Goal: Transaction & Acquisition: Purchase product/service

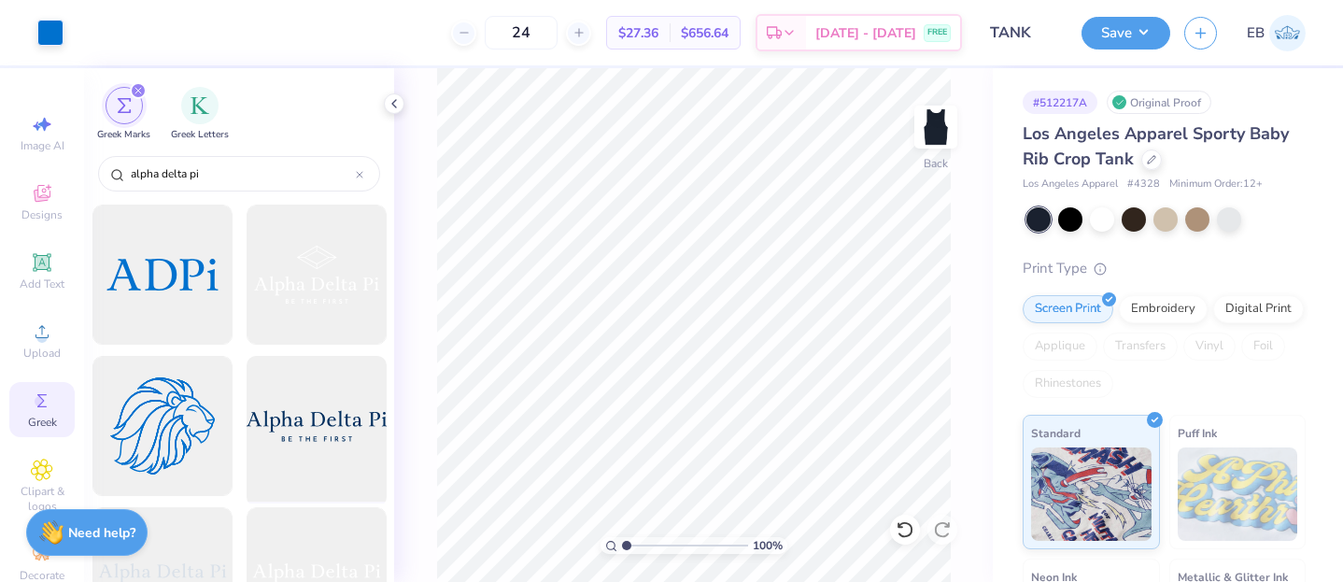
scroll to position [1357, 0]
click at [939, 115] on img at bounding box center [935, 127] width 75 height 75
click at [939, 115] on img at bounding box center [935, 126] width 37 height 37
click at [394, 107] on icon at bounding box center [394, 103] width 15 height 15
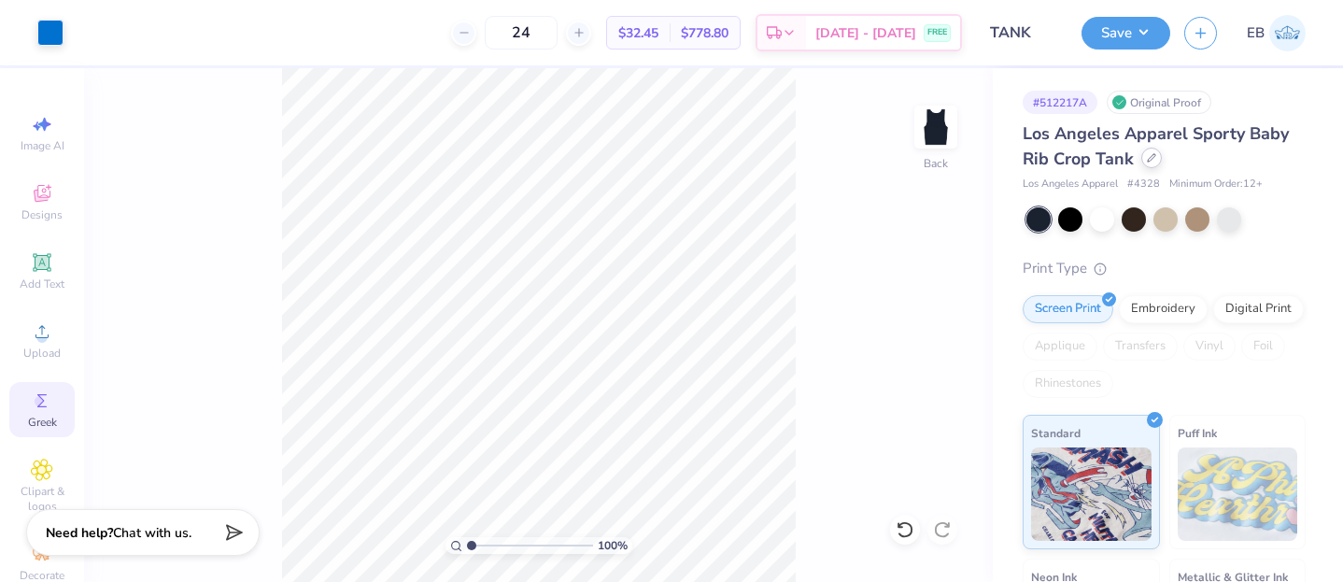
click at [1154, 162] on div at bounding box center [1151, 158] width 21 height 21
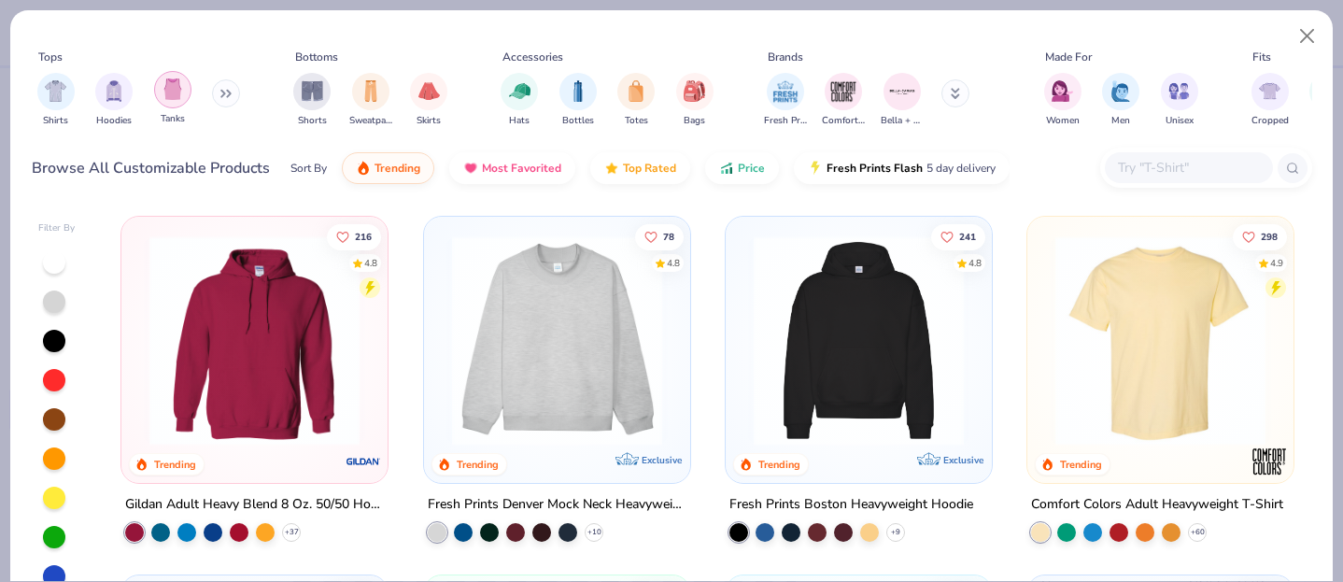
click at [173, 85] on img "filter for Tanks" at bounding box center [172, 88] width 21 height 21
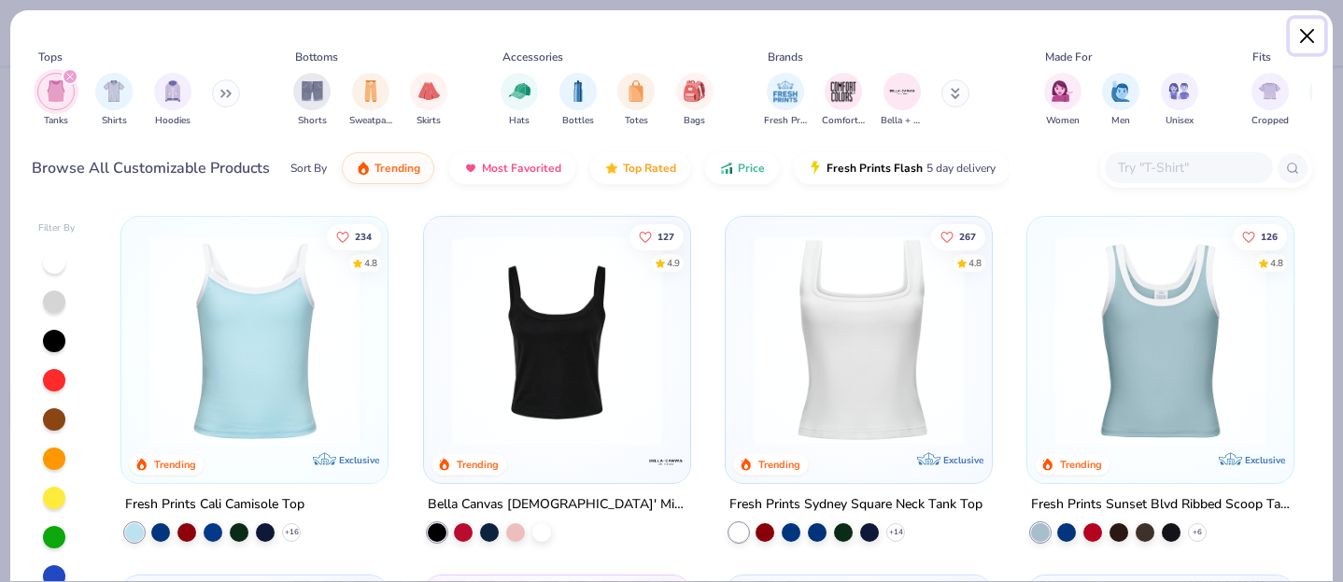
click at [1313, 39] on button "Close" at bounding box center [1307, 36] width 35 height 35
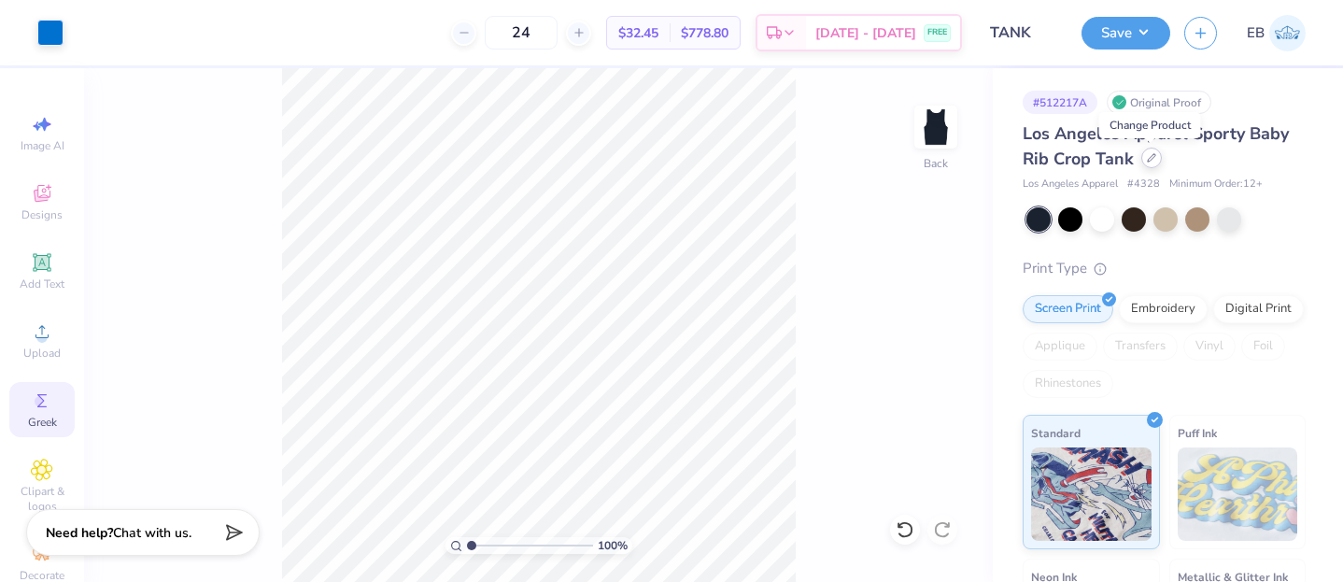
click at [1152, 156] on icon at bounding box center [1151, 157] width 9 height 9
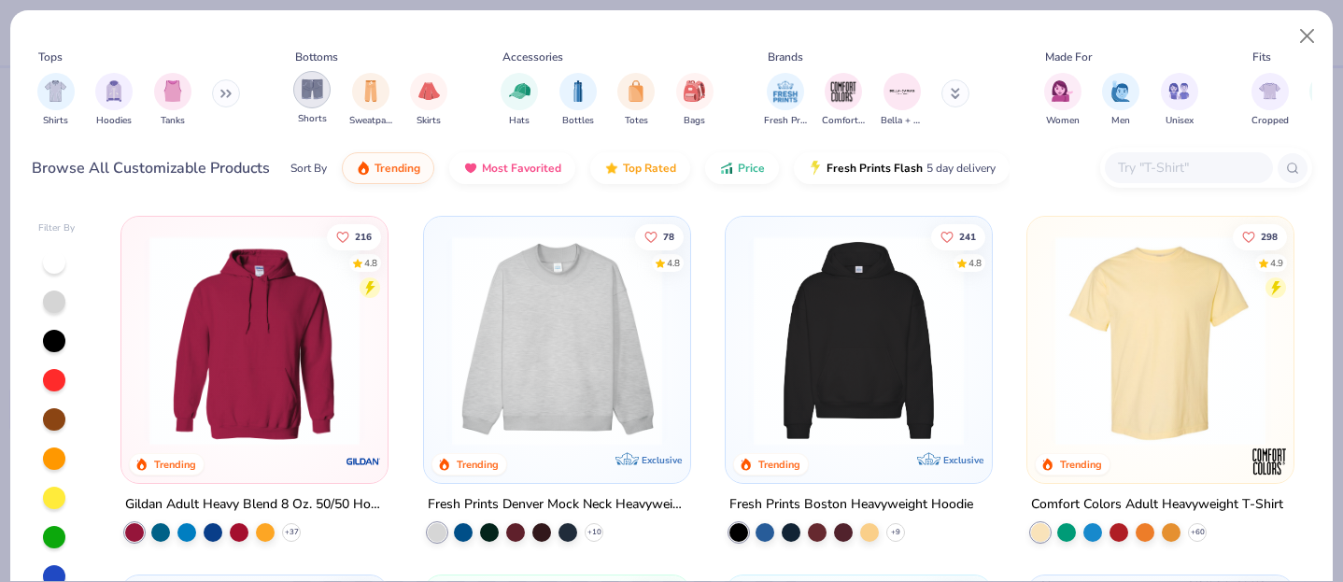
click at [310, 84] on img "filter for Shorts" at bounding box center [312, 88] width 21 height 21
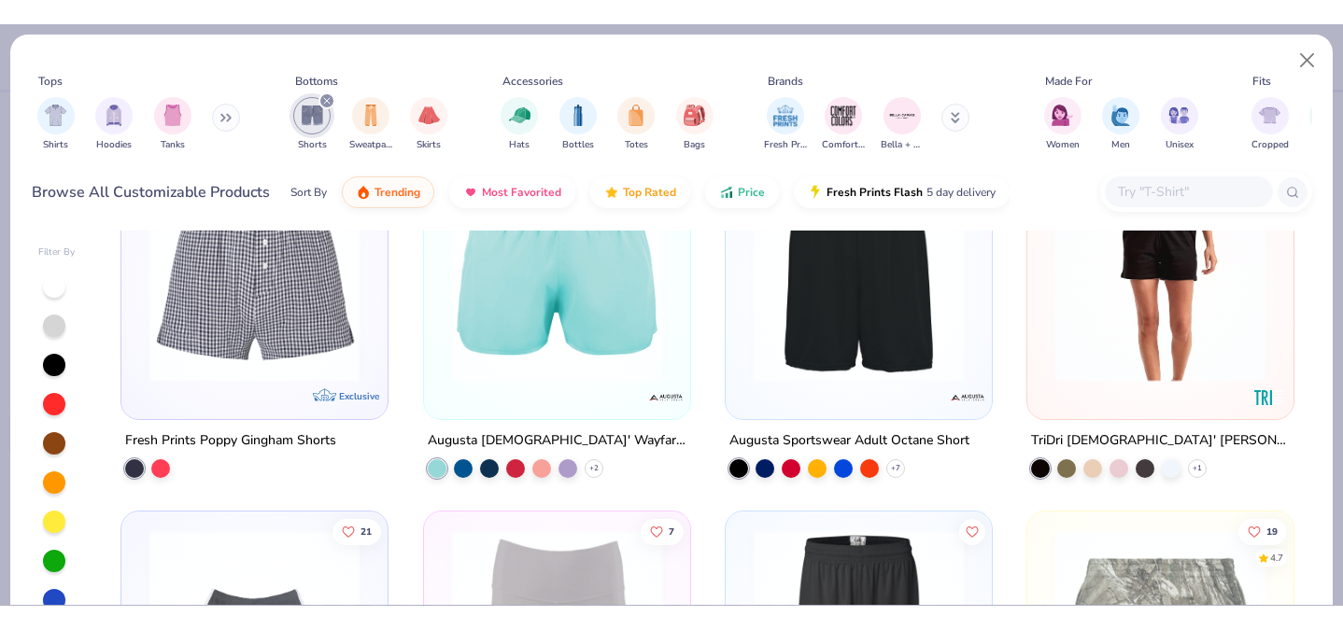
scroll to position [800, 0]
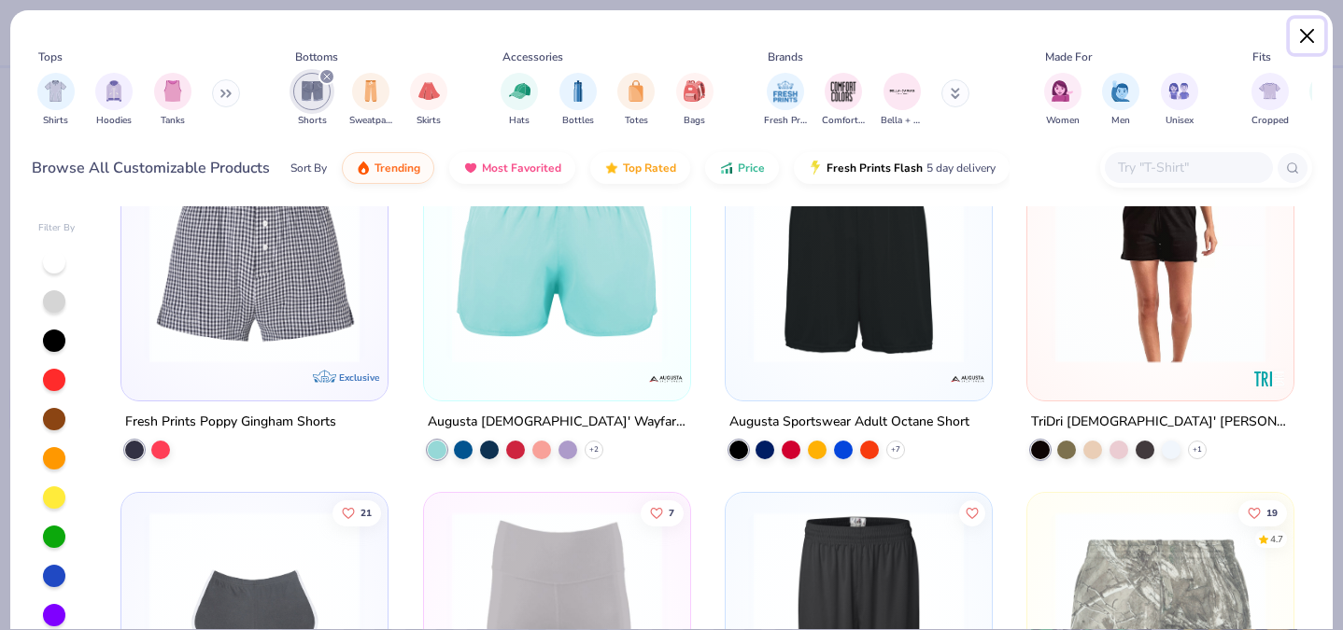
click at [1294, 26] on button "Close" at bounding box center [1307, 36] width 35 height 35
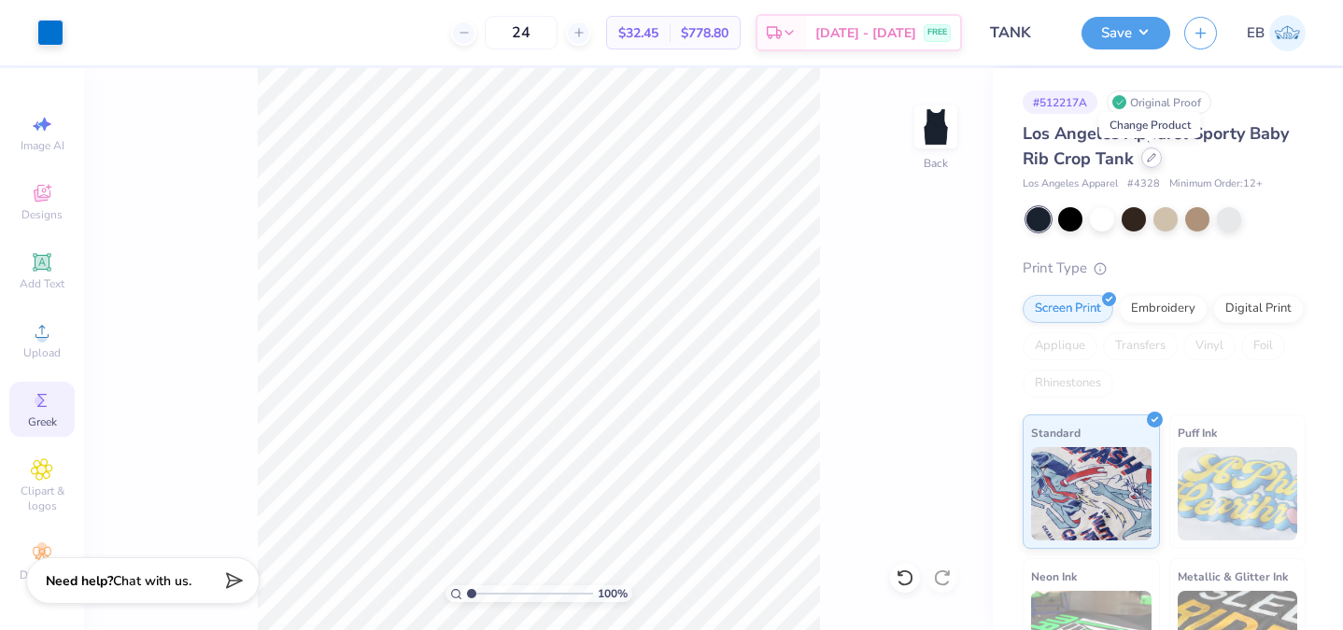
click at [1149, 158] on icon at bounding box center [1151, 157] width 7 height 7
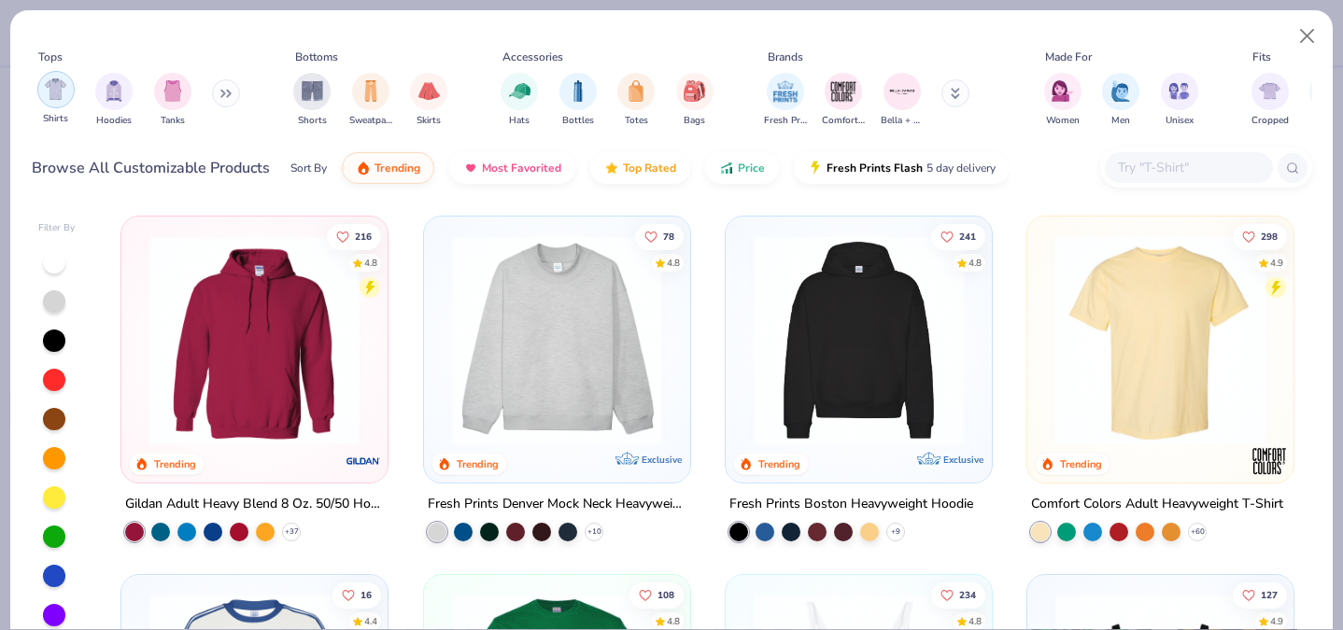
click at [61, 97] on img "filter for Shirts" at bounding box center [55, 88] width 21 height 21
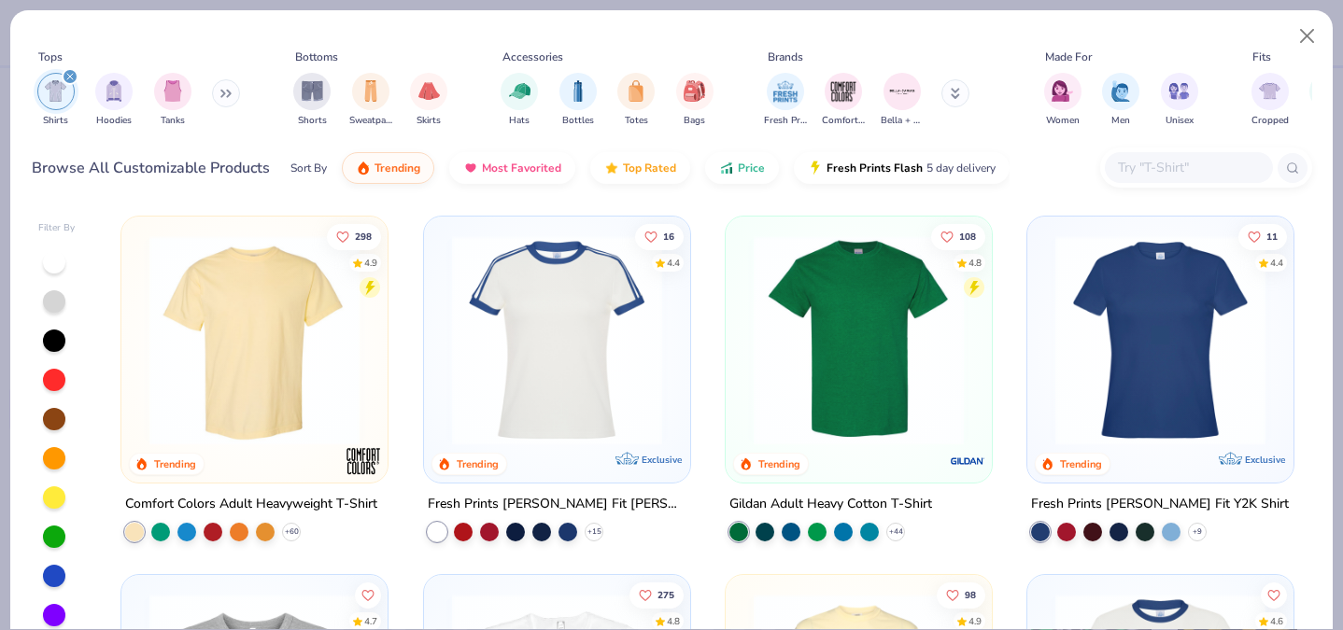
click at [61, 97] on img "filter for Shirts" at bounding box center [55, 90] width 21 height 21
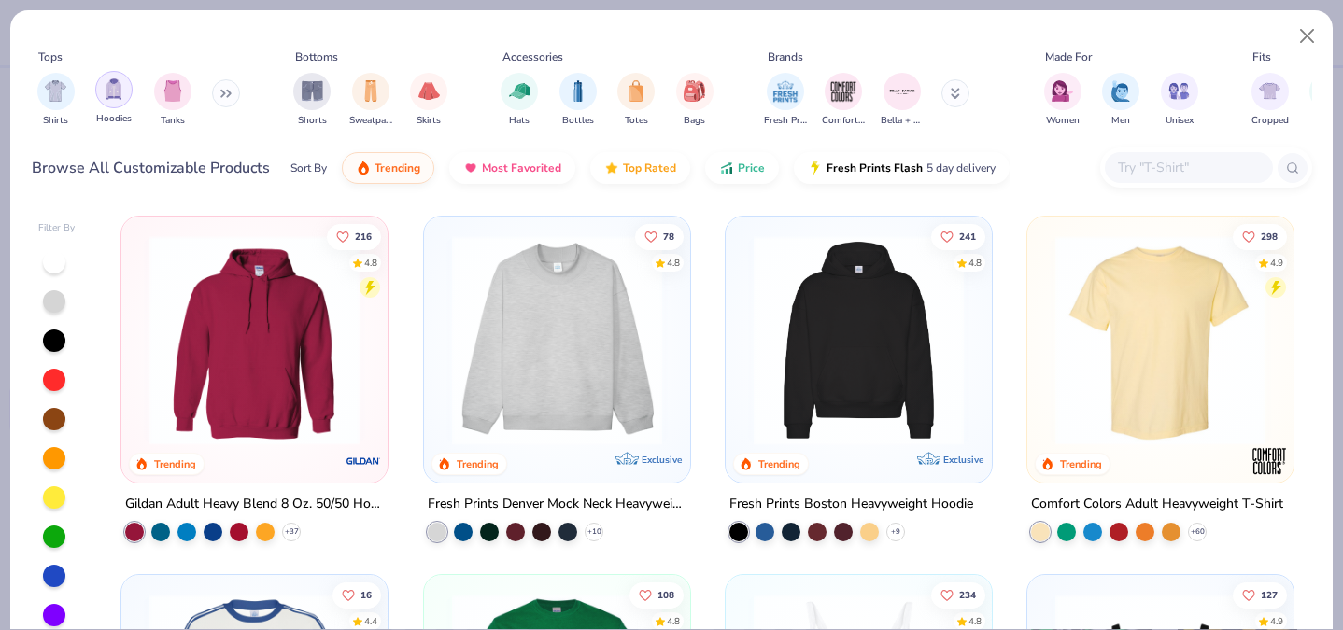
click at [167, 80] on img "filter for Tanks" at bounding box center [172, 90] width 21 height 21
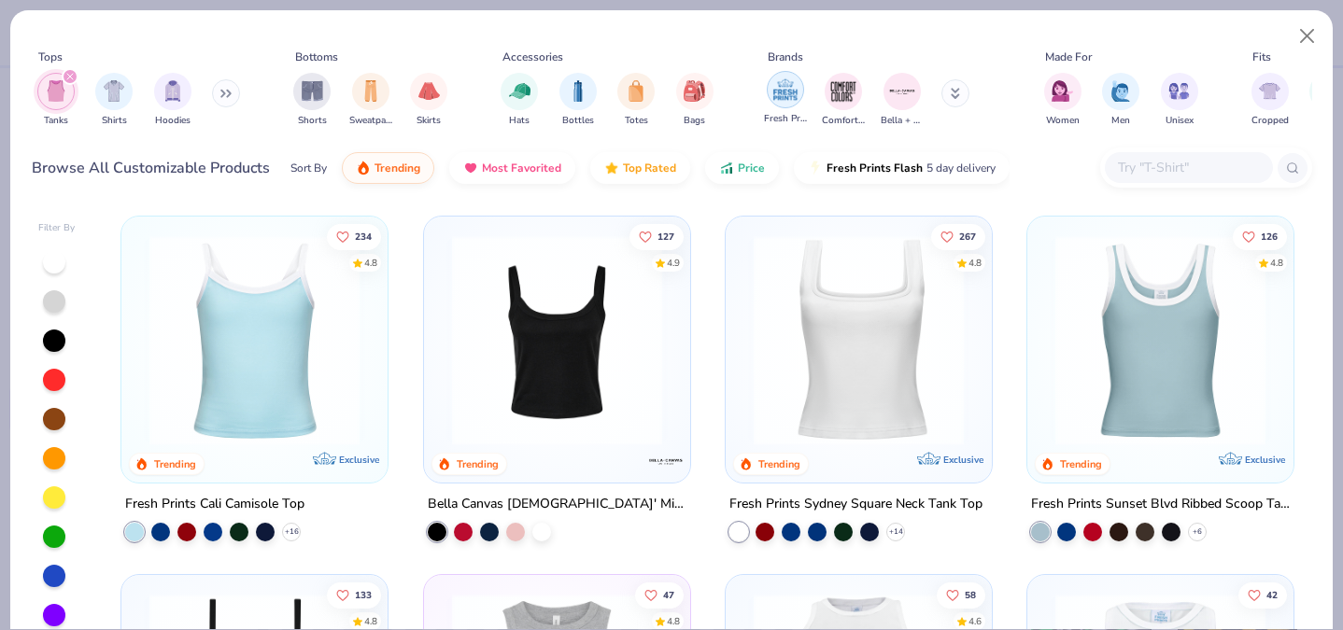
click at [780, 106] on div "filter for Fresh Prints" at bounding box center [785, 89] width 37 height 37
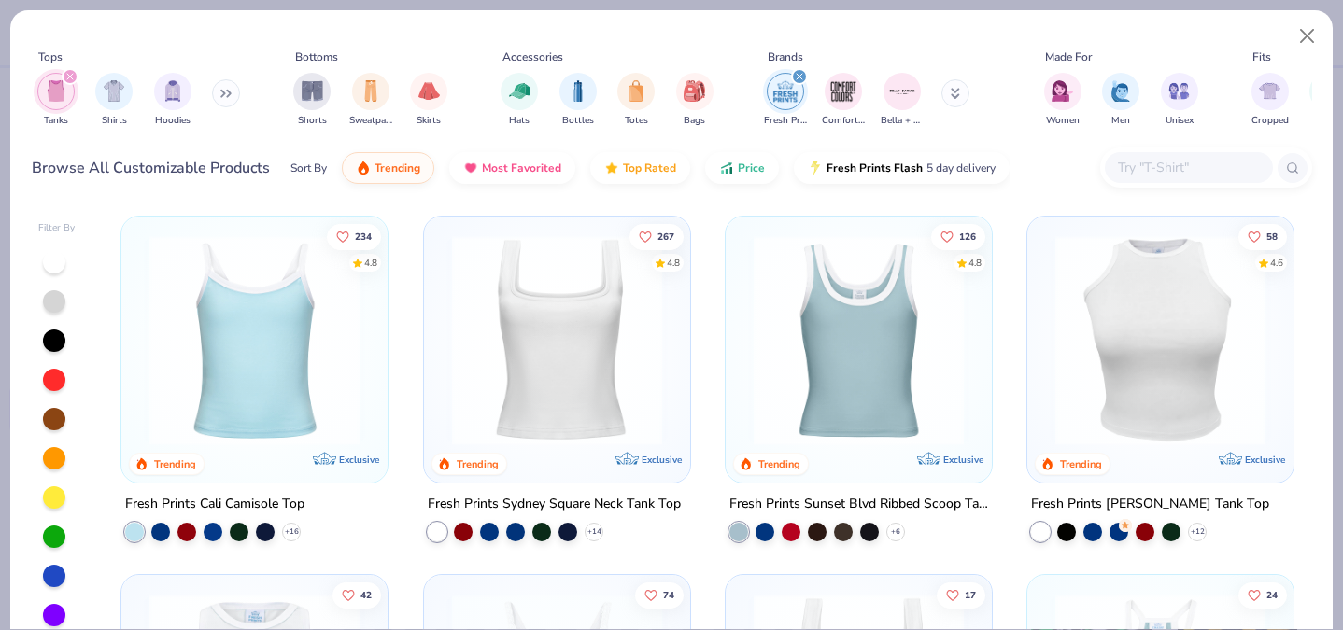
click at [606, 349] on img at bounding box center [557, 340] width 229 height 210
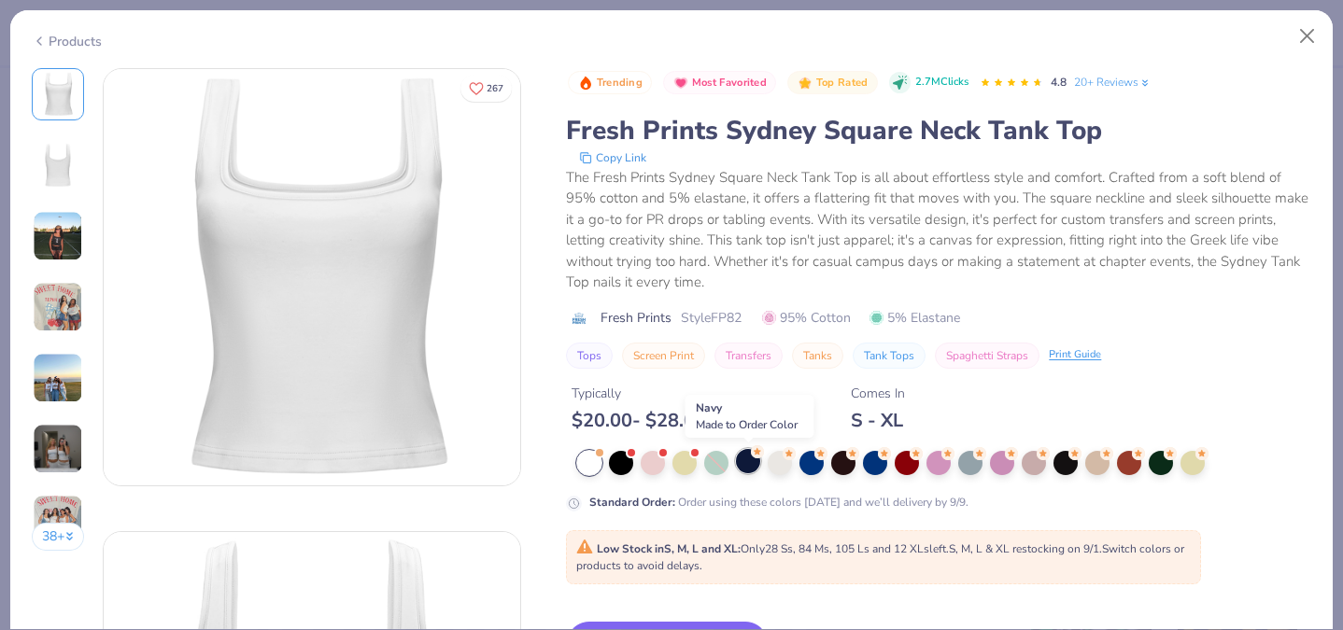
click at [744, 459] on div at bounding box center [748, 461] width 24 height 24
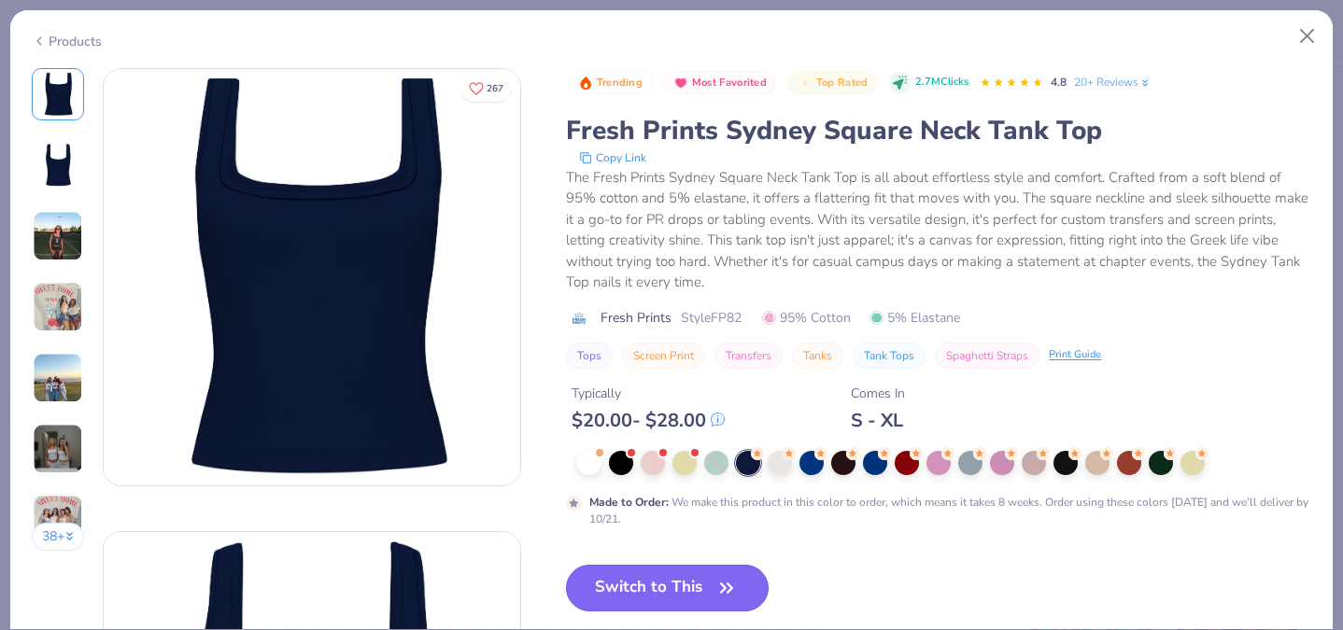
click at [680, 581] on button "Switch to This" at bounding box center [667, 588] width 203 height 47
type input "50"
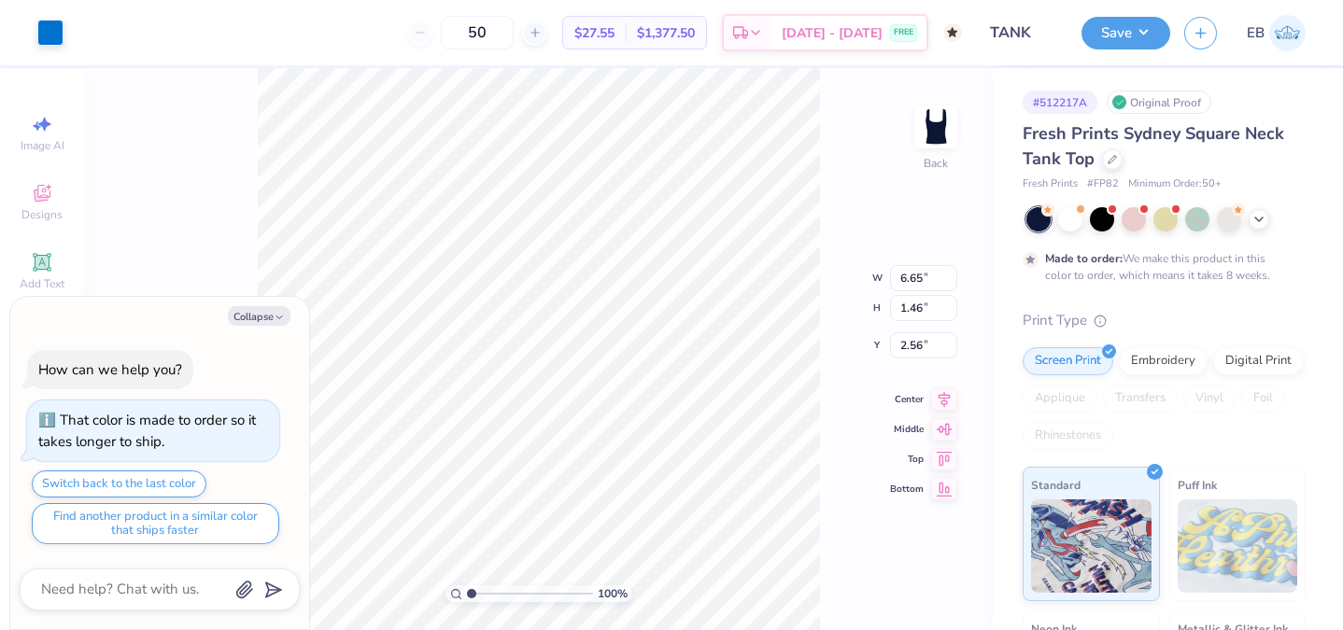
type textarea "x"
type input "2.53"
type textarea "x"
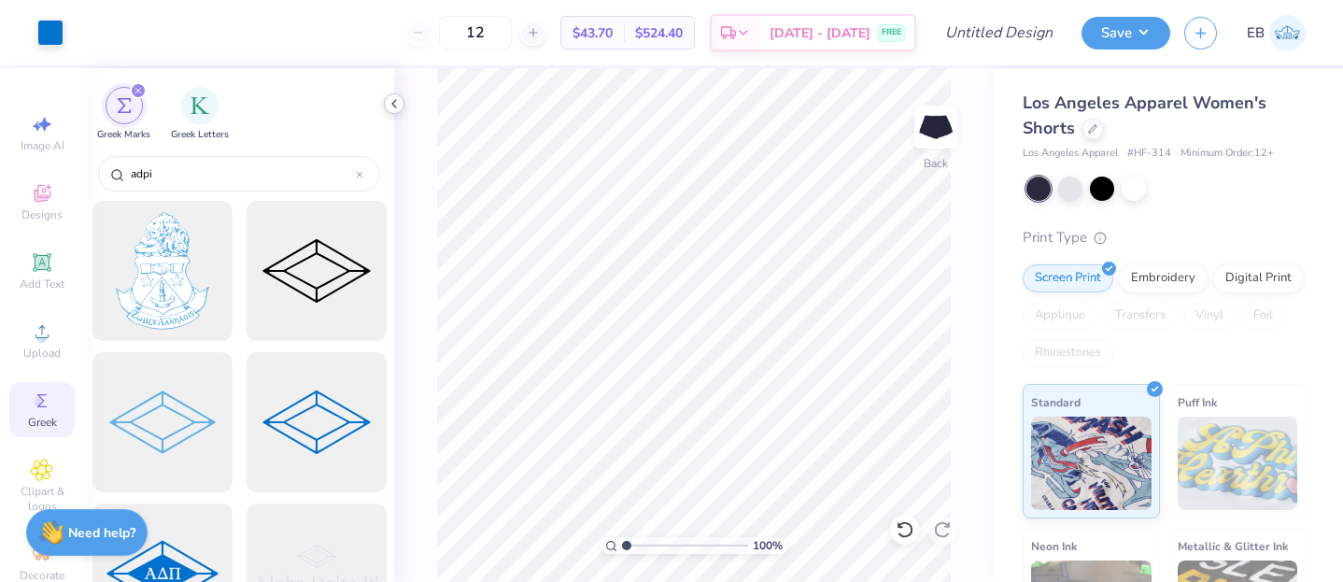
click at [393, 105] on polyline at bounding box center [394, 103] width 4 height 7
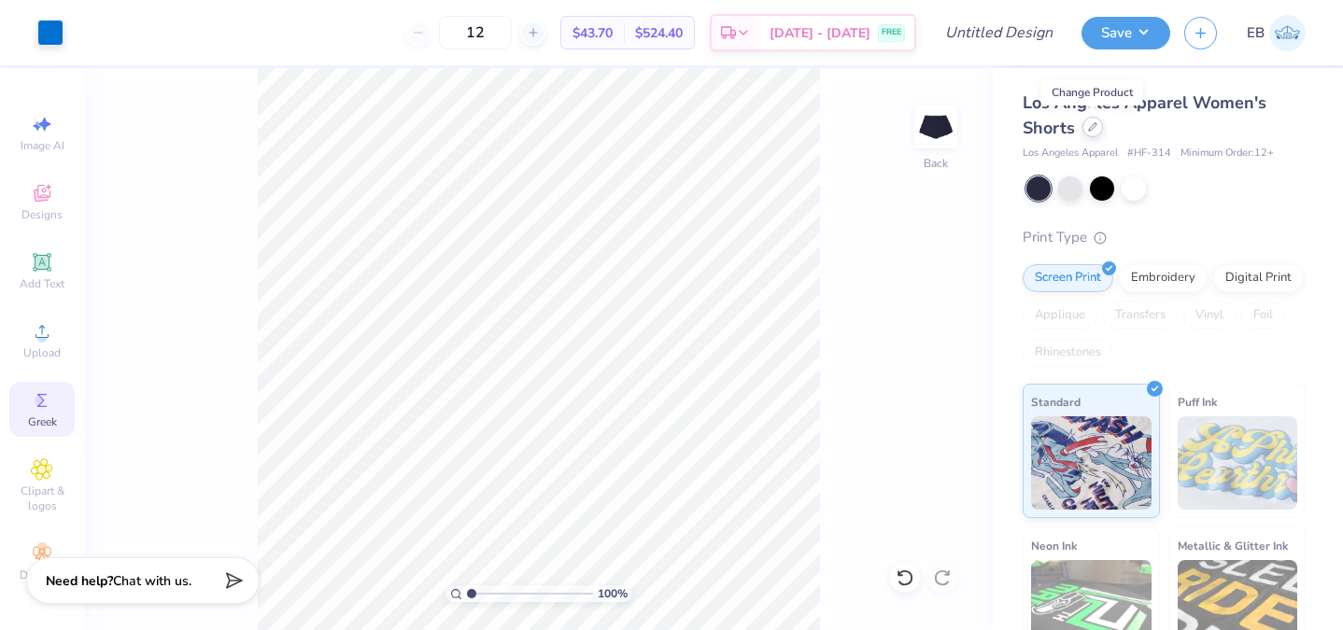
click at [1089, 131] on icon at bounding box center [1092, 126] width 7 height 7
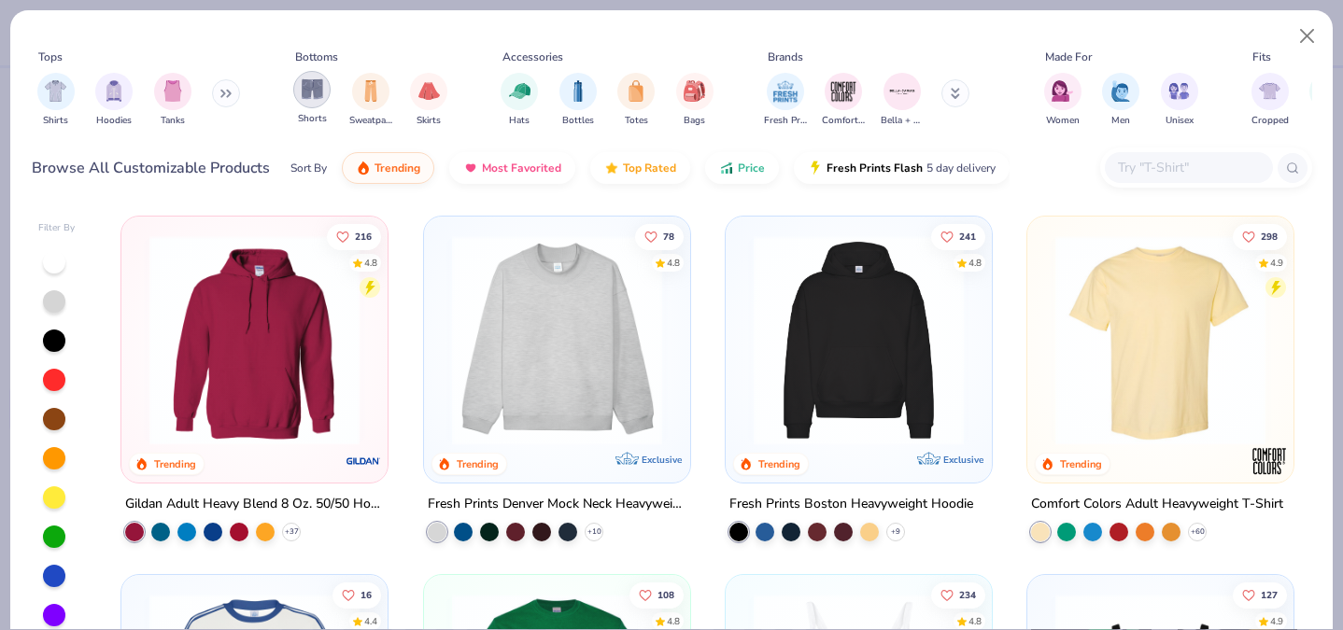
click at [307, 107] on div "filter for Shorts" at bounding box center [311, 89] width 37 height 37
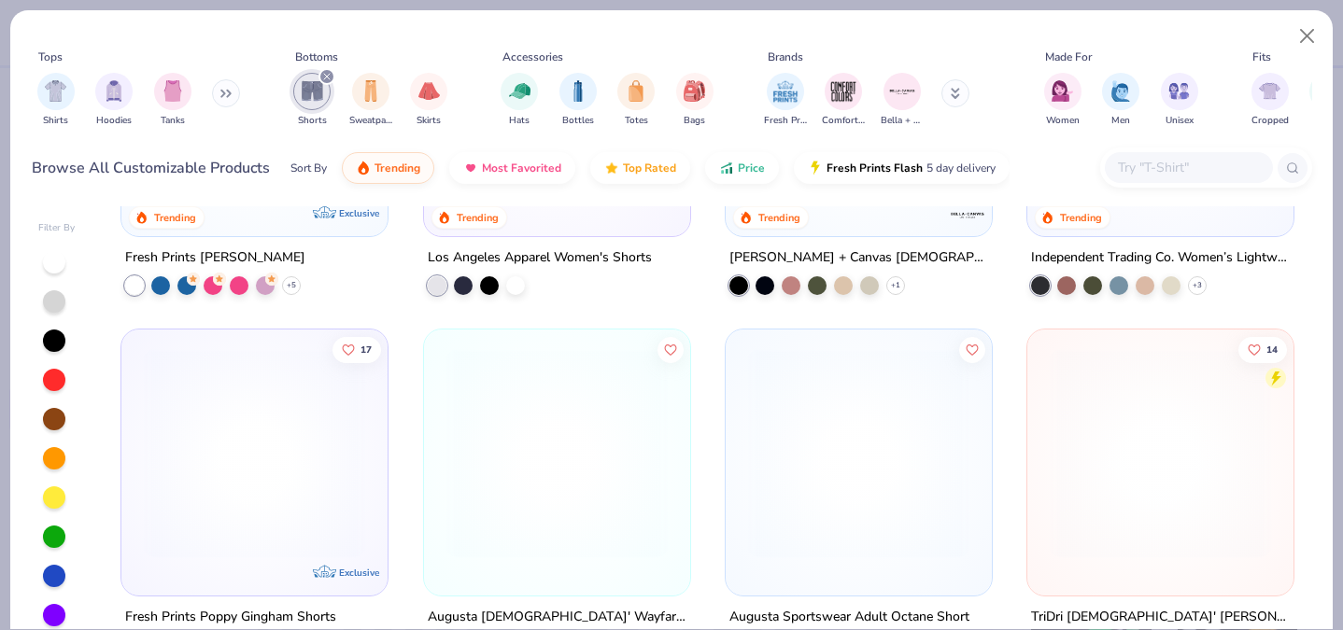
scroll to position [603, 0]
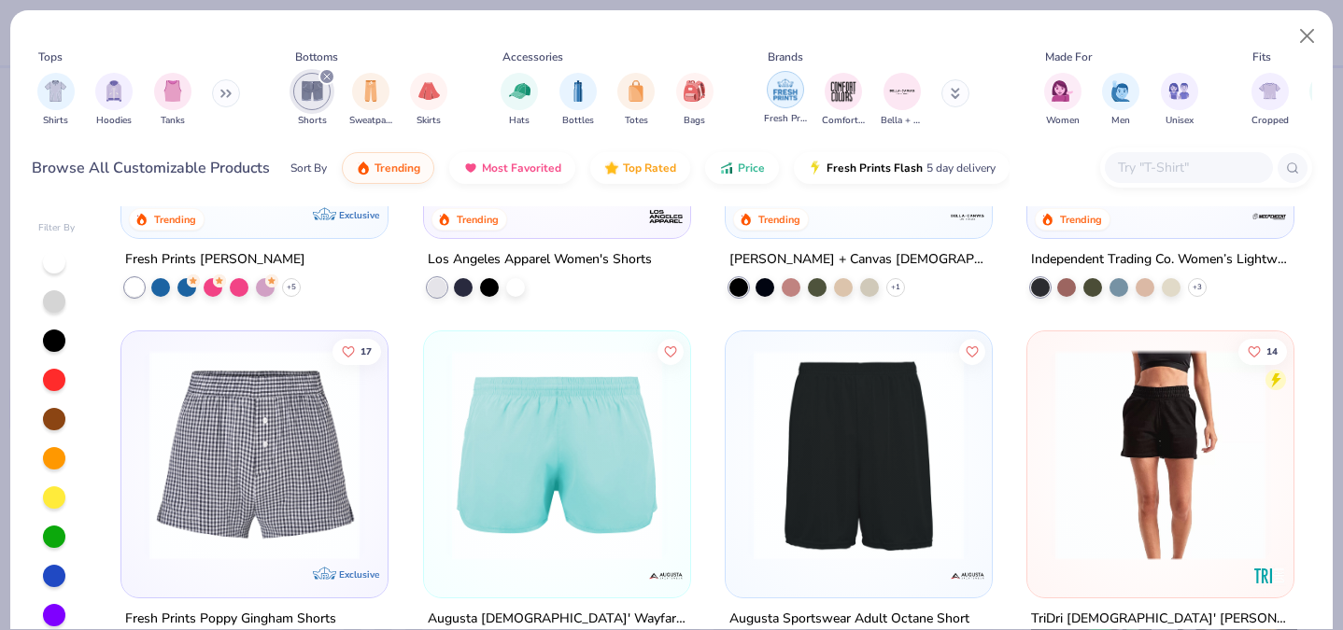
click at [795, 86] on img "filter for Fresh Prints" at bounding box center [785, 90] width 28 height 28
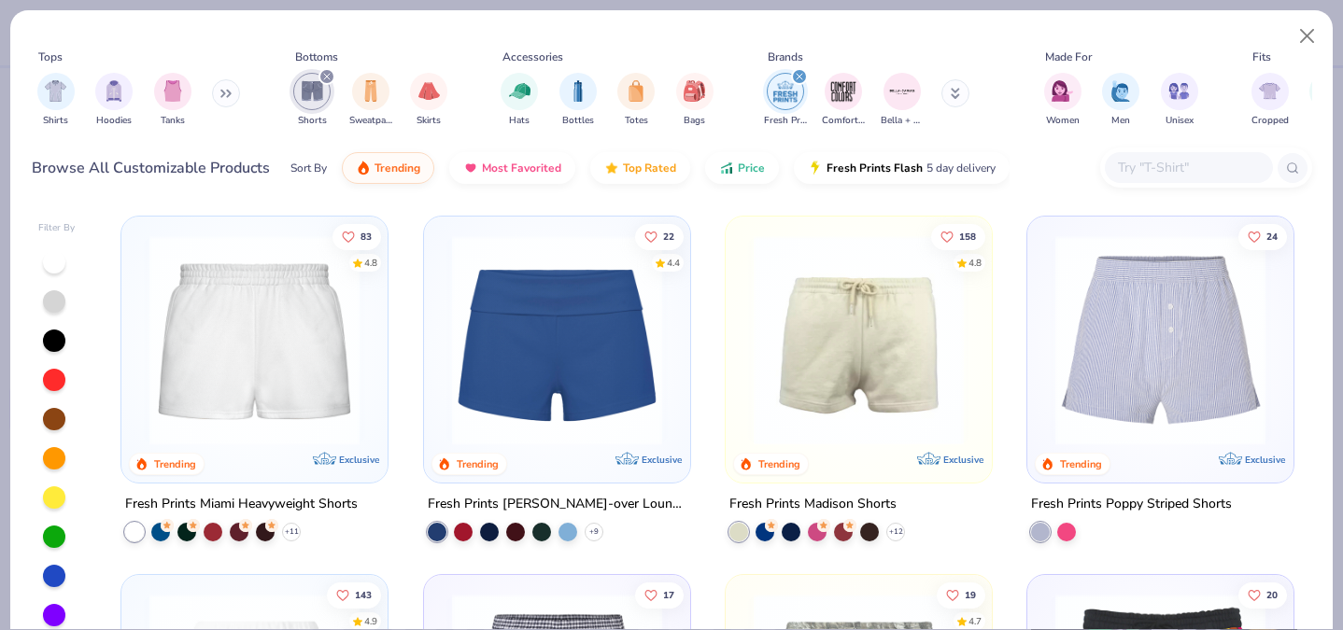
scroll to position [5, 0]
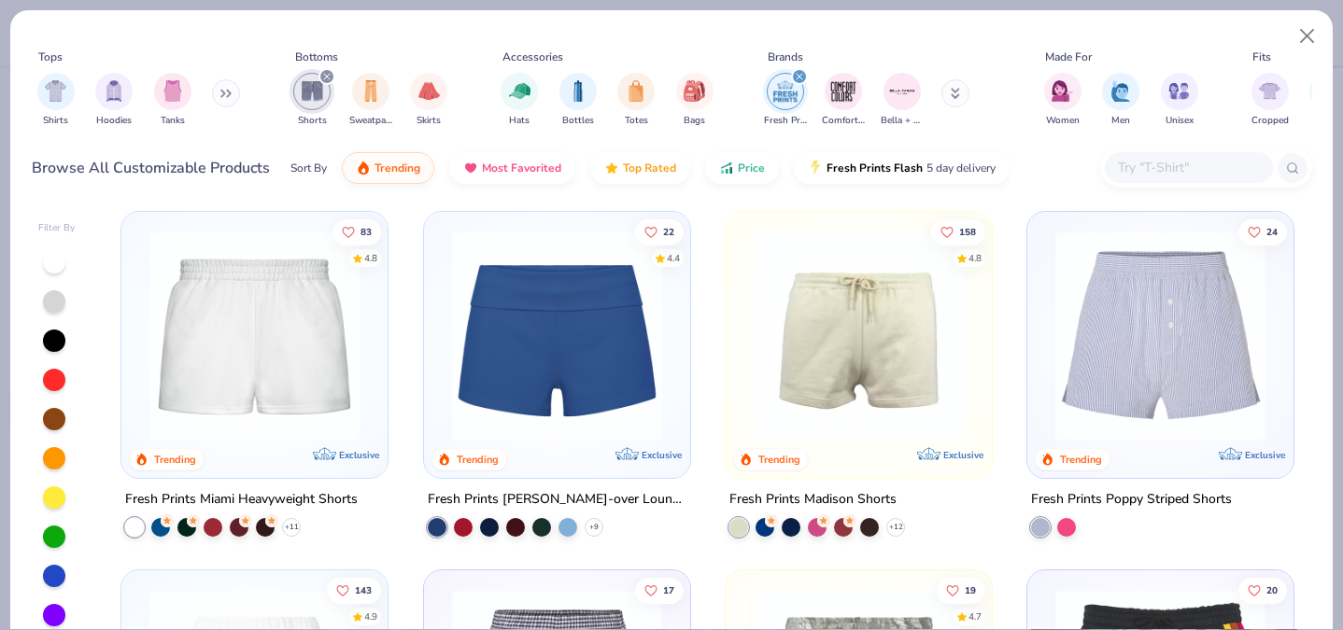
click at [230, 381] on img at bounding box center [254, 336] width 229 height 210
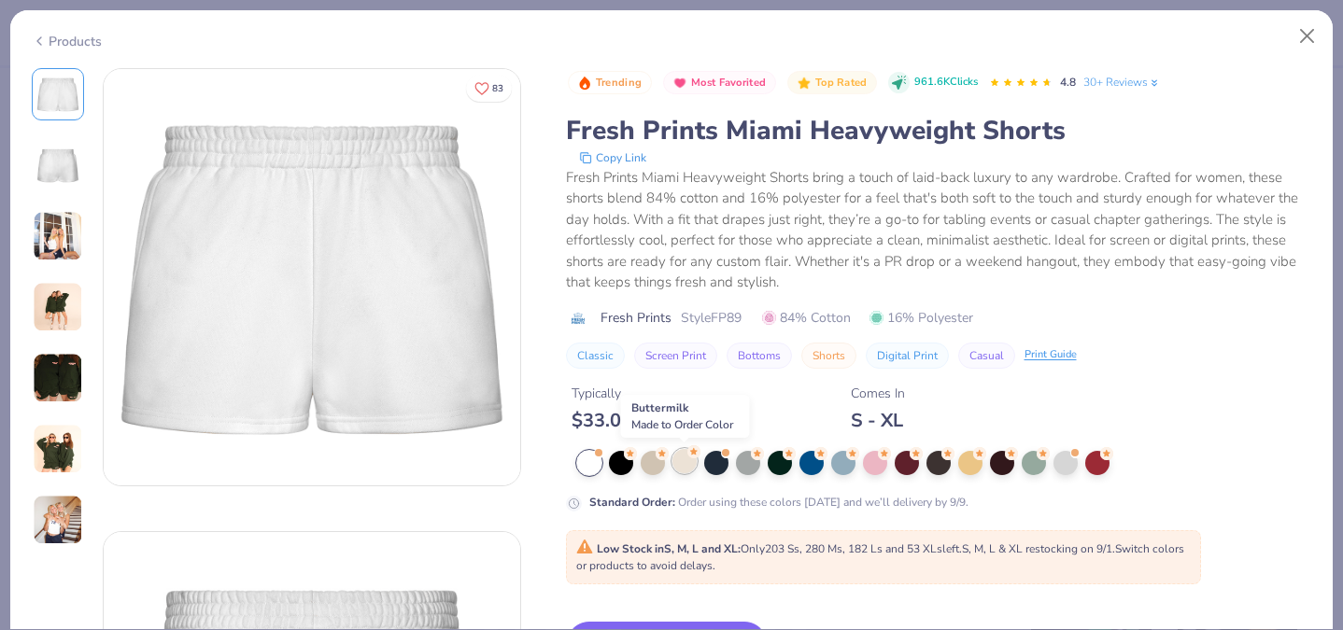
click at [677, 460] on div at bounding box center [684, 461] width 24 height 24
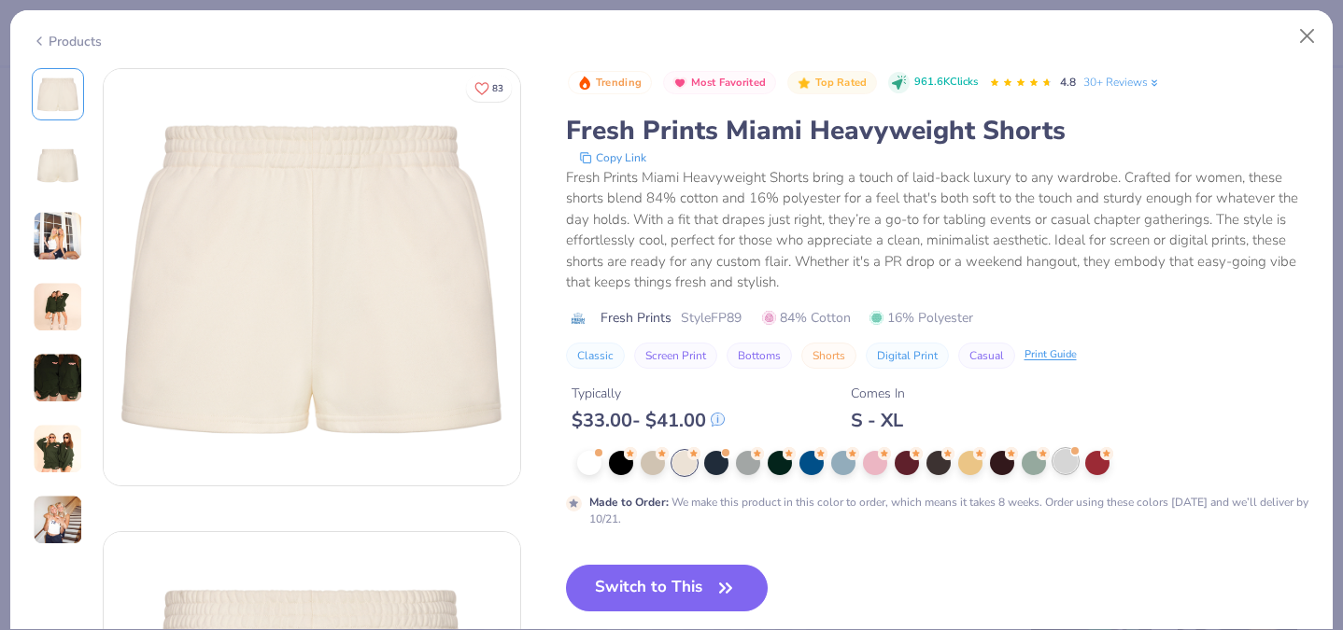
click at [1071, 464] on div at bounding box center [1065, 461] width 24 height 24
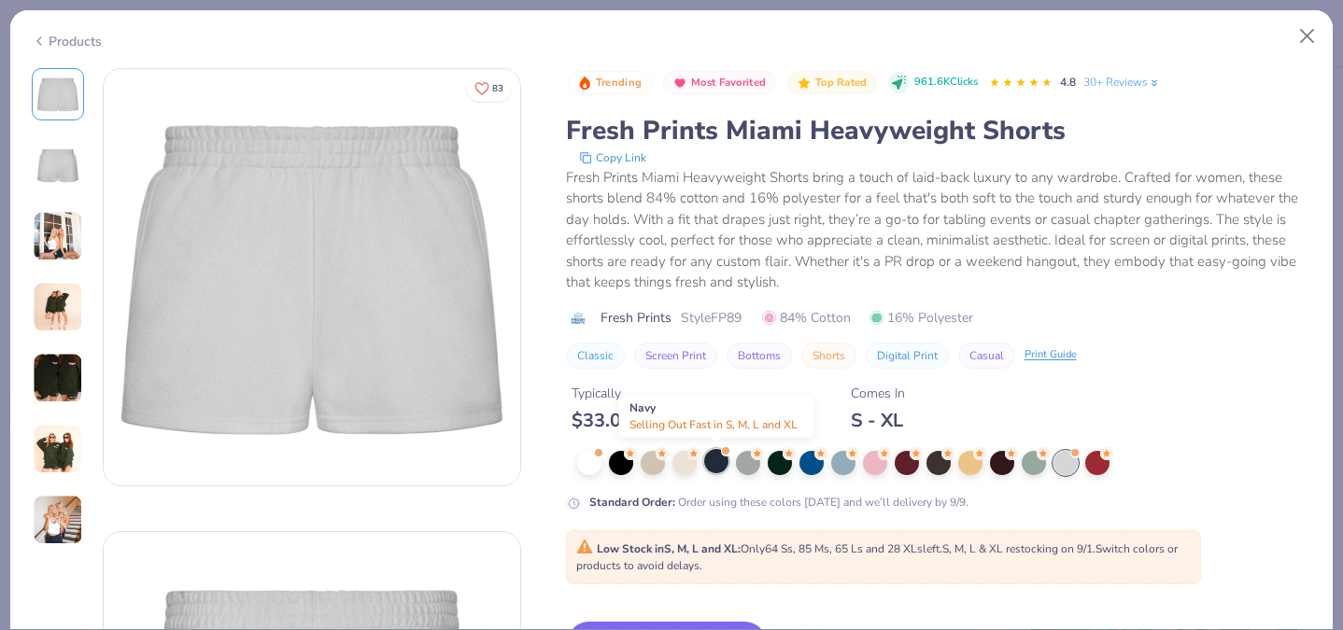
click at [716, 459] on div at bounding box center [716, 461] width 24 height 24
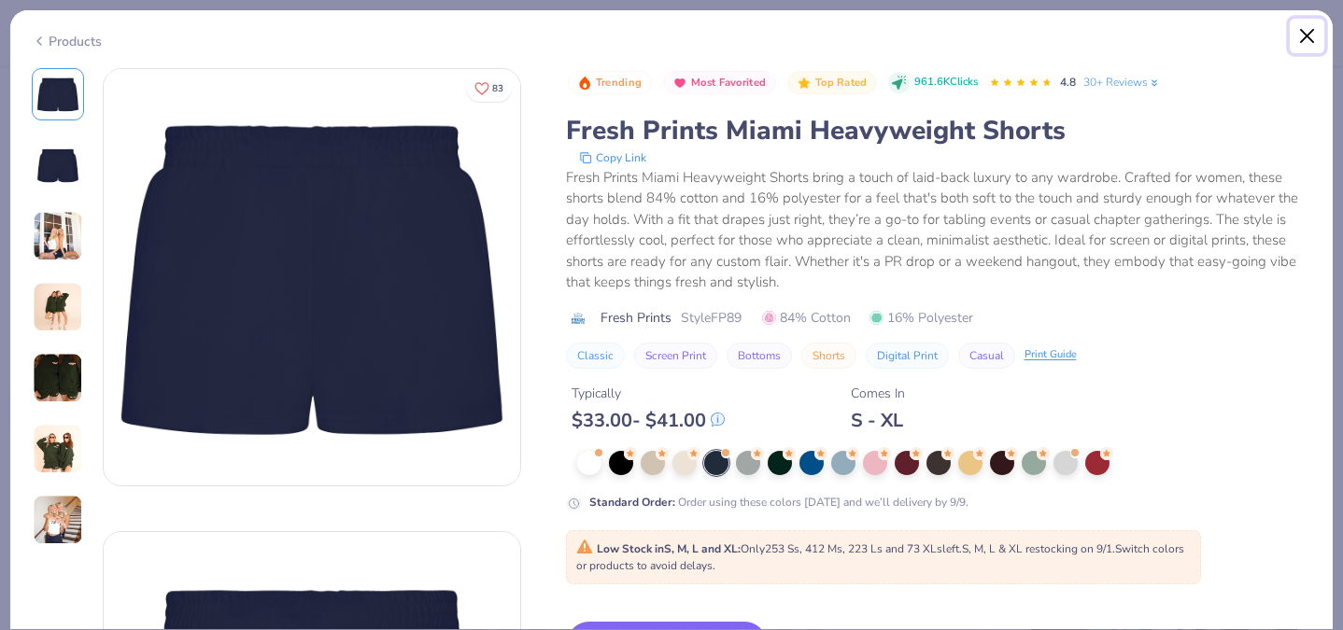
click at [1305, 33] on button "Close" at bounding box center [1307, 36] width 35 height 35
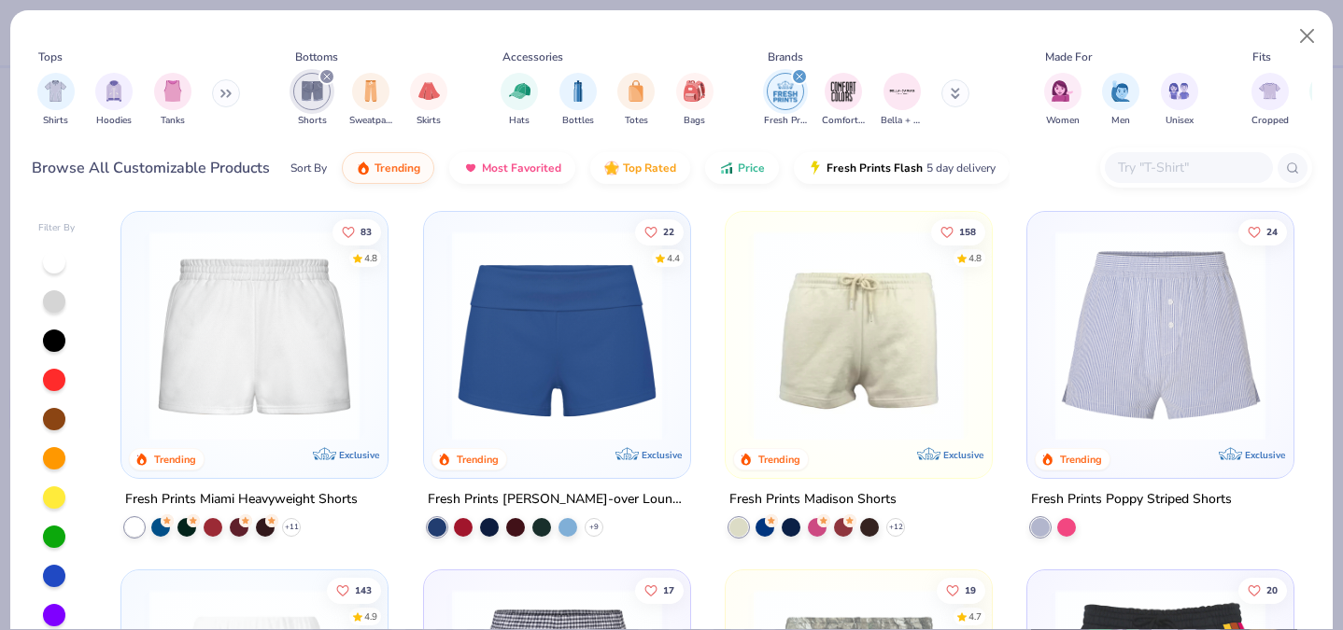
click at [937, 331] on img at bounding box center [858, 336] width 229 height 210
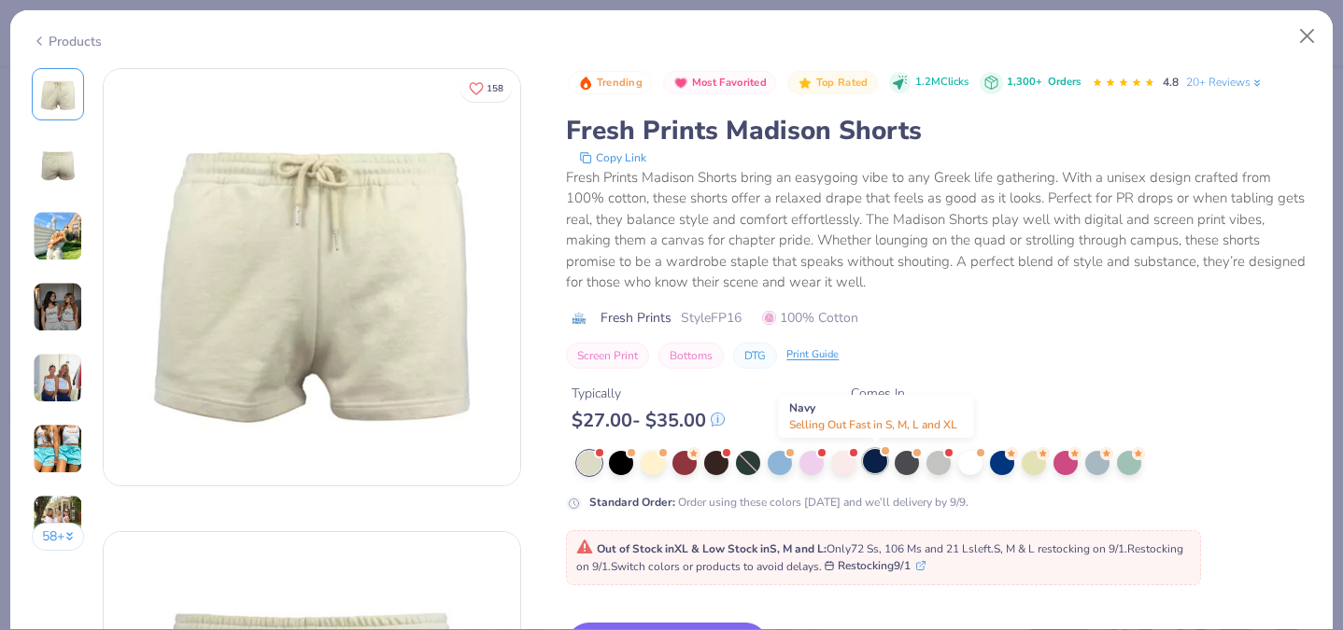
click at [870, 464] on div at bounding box center [875, 461] width 24 height 24
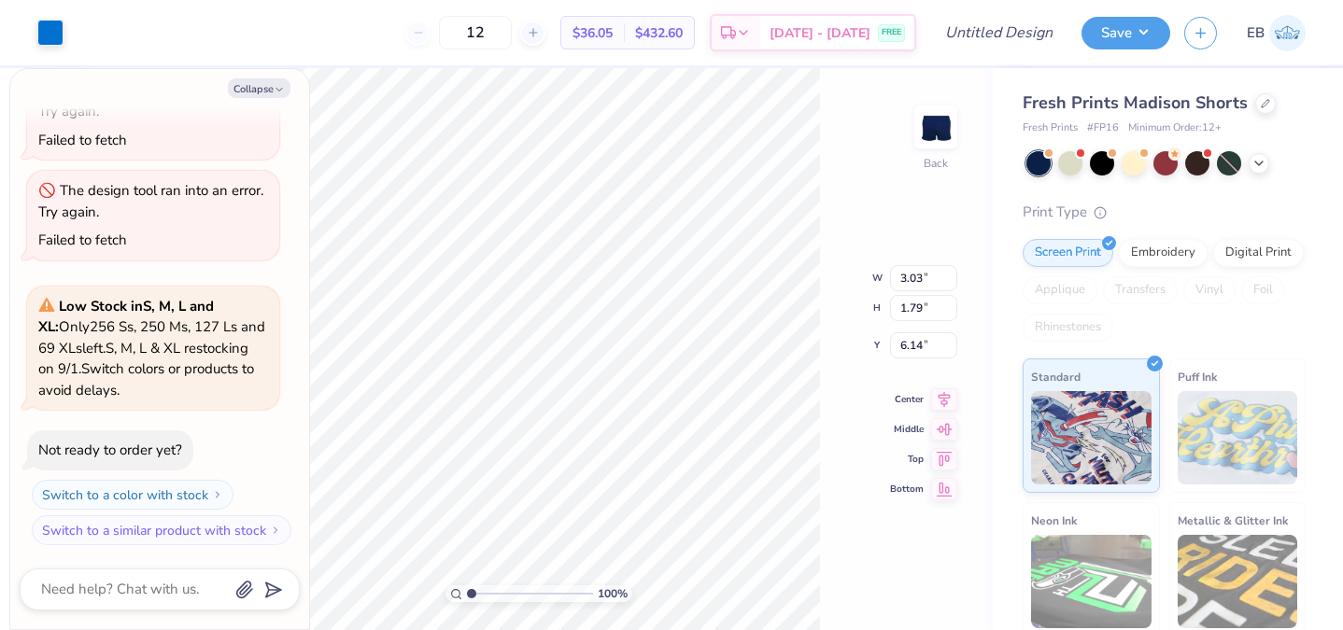
type textarea "x"
type input "6.15"
type textarea "x"
type input "3.26"
type input "1.93"
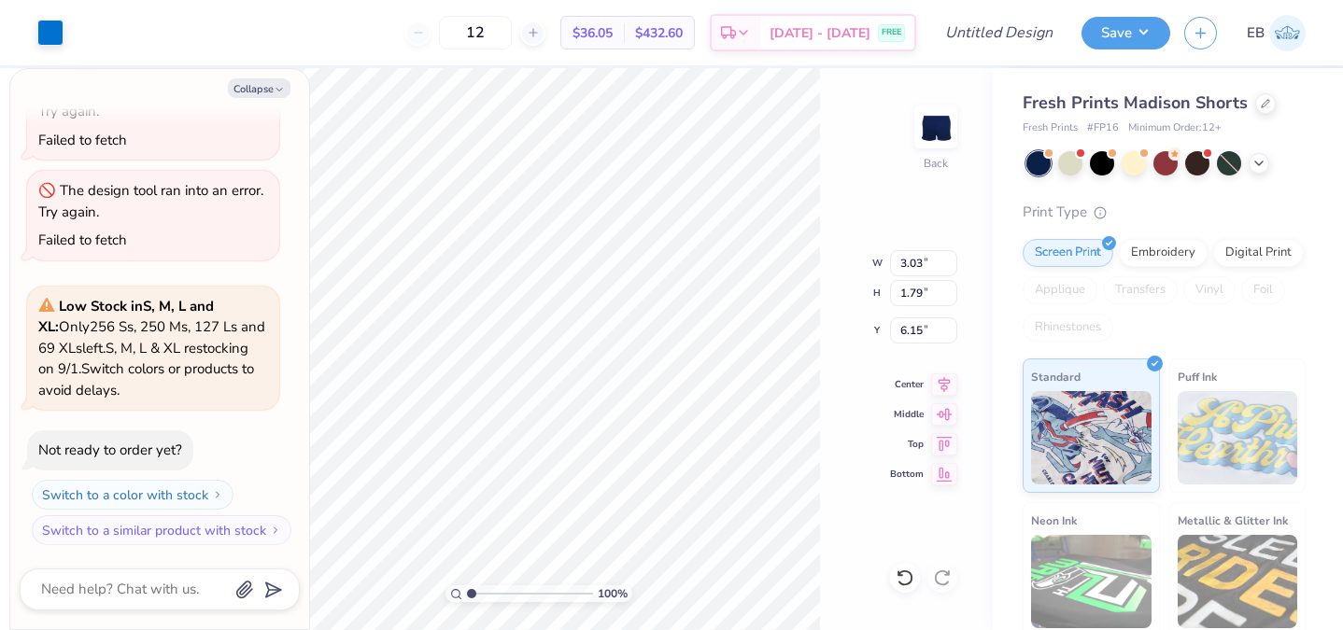
type input "6.08"
type textarea "x"
type input "2.50"
type input "1.48"
type input "6.53"
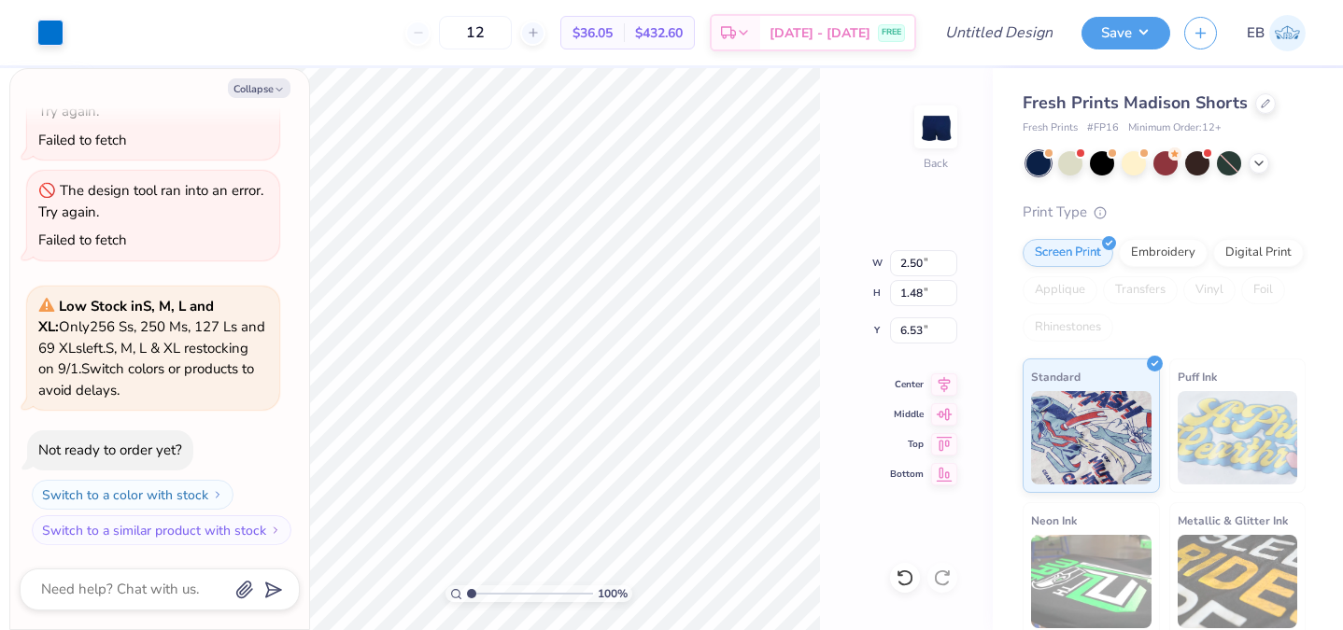
type textarea "x"
type input "8.22"
click at [1227, 155] on div at bounding box center [1229, 163] width 24 height 24
click at [239, 35] on div "12 $36.05 Per Item $432.60 Total Est. Delivery [DATE] - [DATE] FREE" at bounding box center [497, 32] width 839 height 65
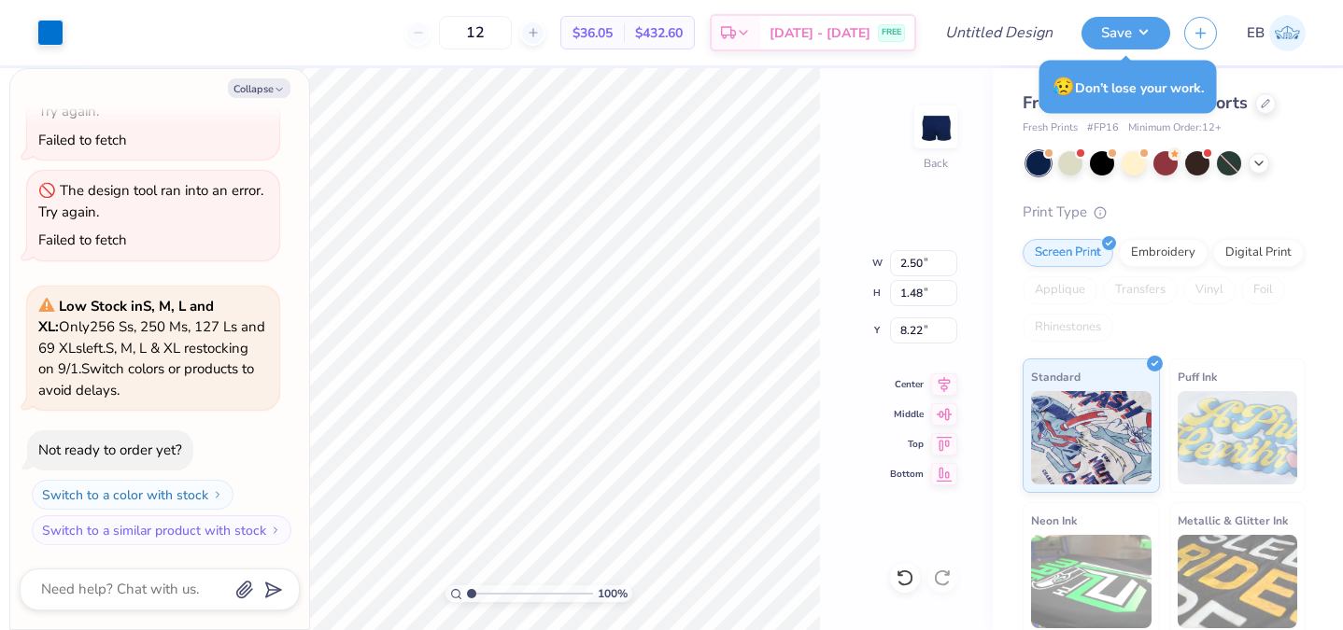
type textarea "x"
